Goal: Information Seeking & Learning: Learn about a topic

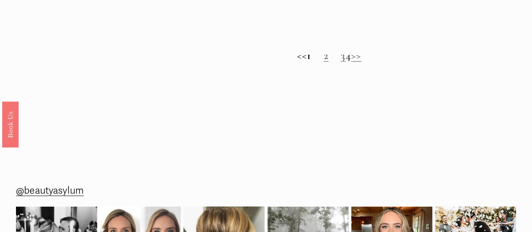
scroll to position [673, 0]
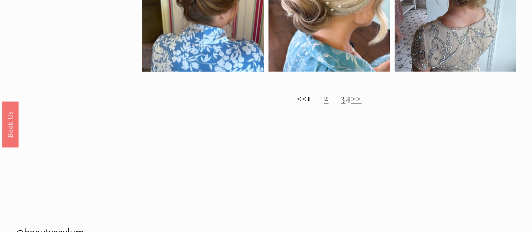
click at [362, 104] on link ">>" at bounding box center [356, 97] width 11 height 13
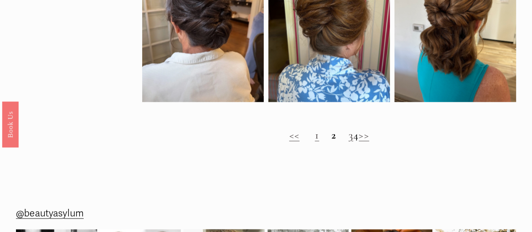
scroll to position [673, 0]
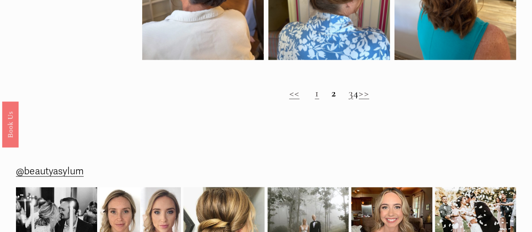
click at [370, 99] on link ">>" at bounding box center [364, 92] width 11 height 13
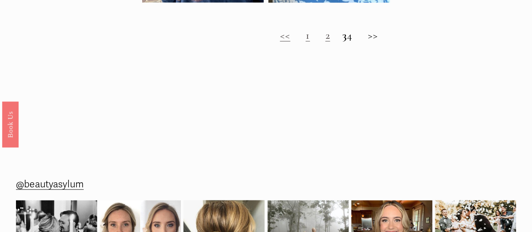
scroll to position [589, 0]
